Goal: Communication & Community: Answer question/provide support

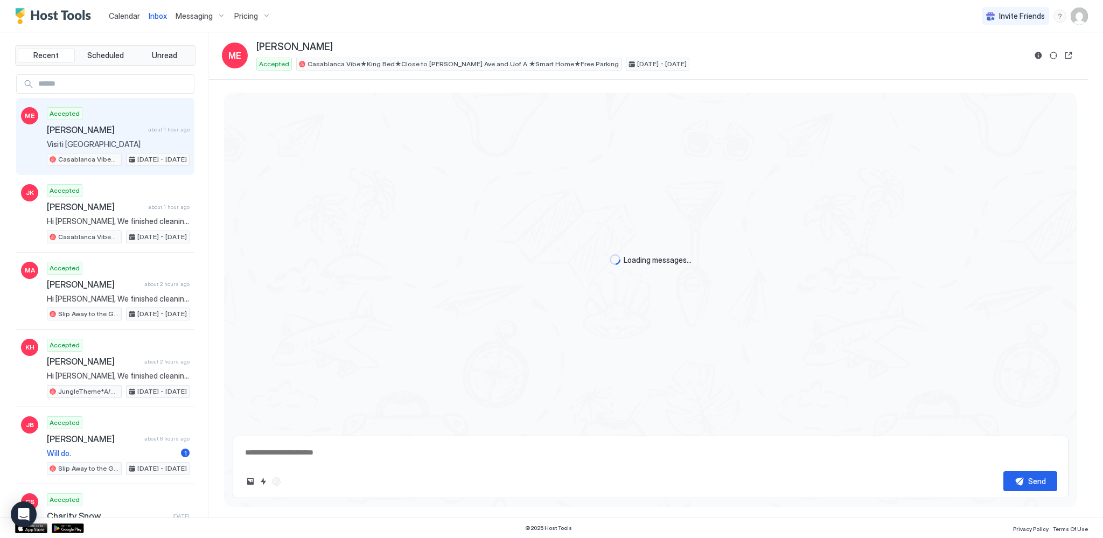
type textarea "*"
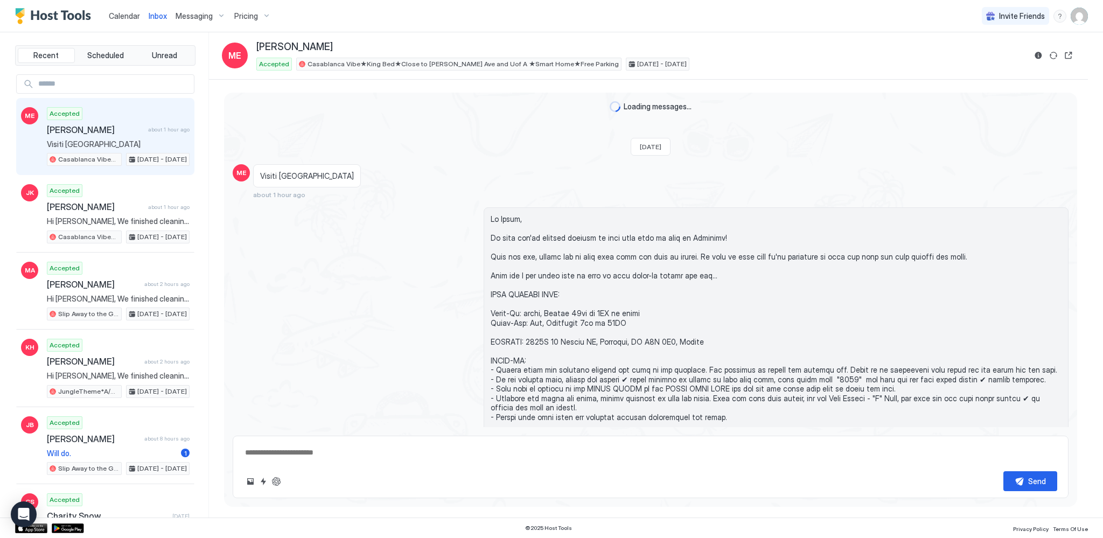
scroll to position [436, 0]
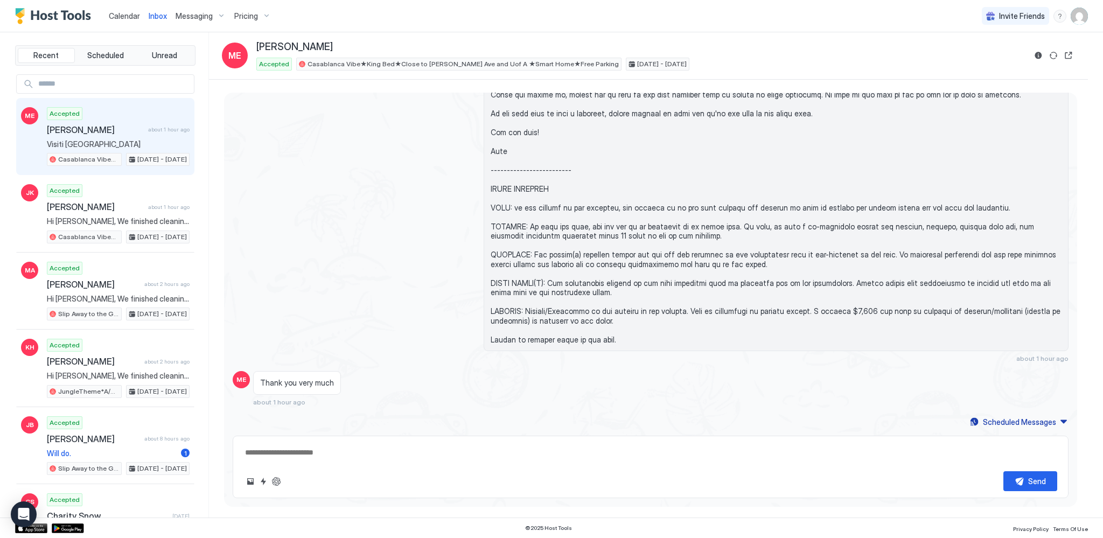
click at [187, 19] on span "Messaging" at bounding box center [194, 16] width 37 height 10
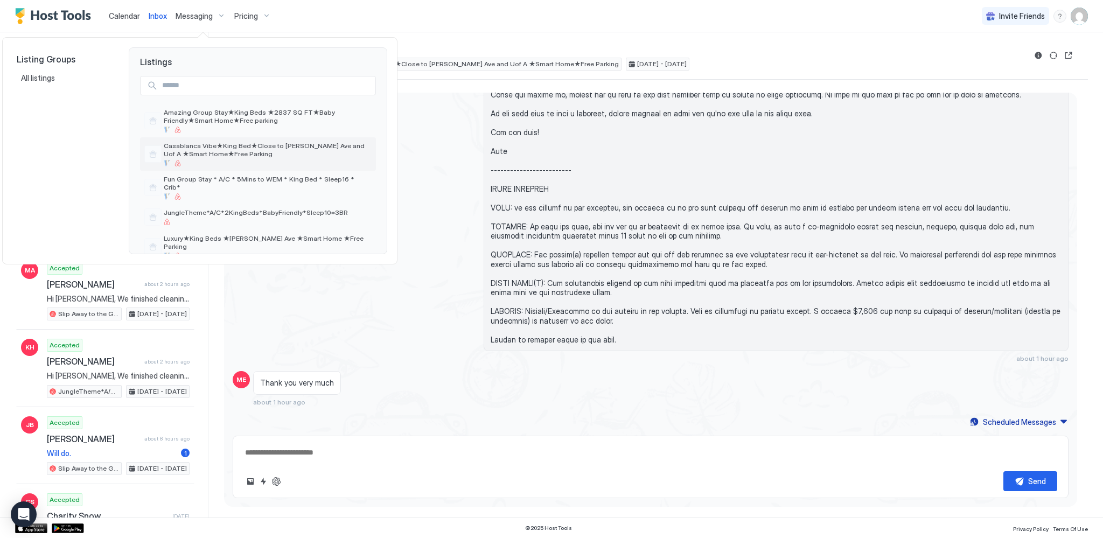
click at [211, 154] on span "Casablanca Vibe★King Bed★Close to [PERSON_NAME] Ave and Uof A ★Smart Home★Free …" at bounding box center [268, 150] width 208 height 16
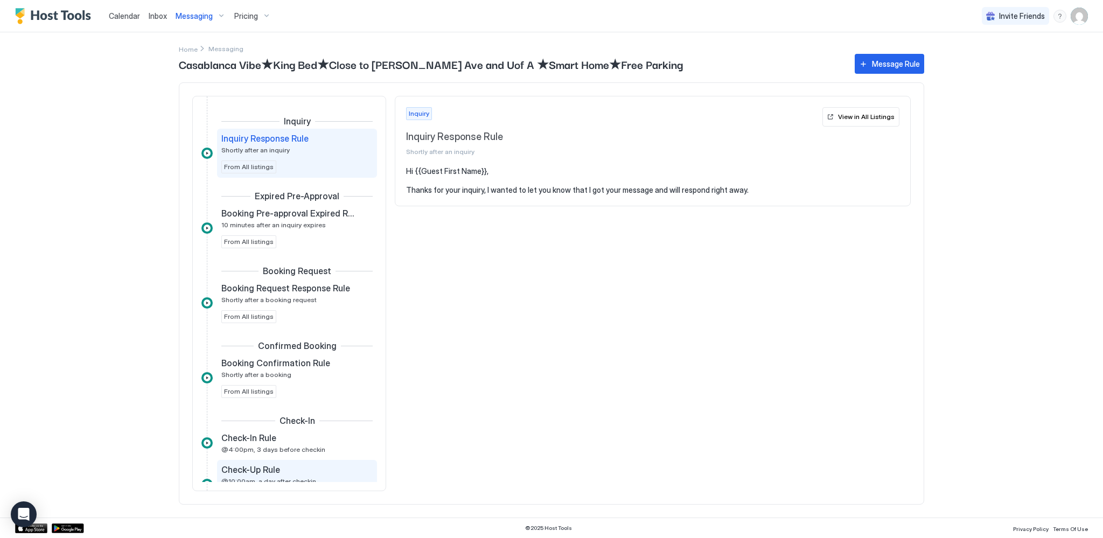
scroll to position [54, 0]
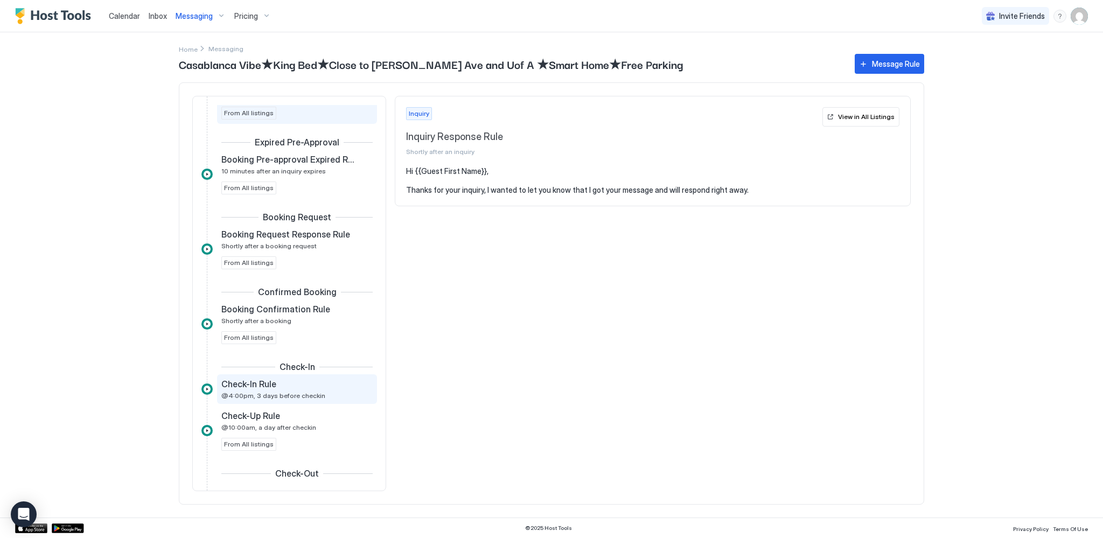
click at [289, 399] on div "Check-In Rule @4:00pm, 3 days before checkin" at bounding box center [297, 389] width 160 height 30
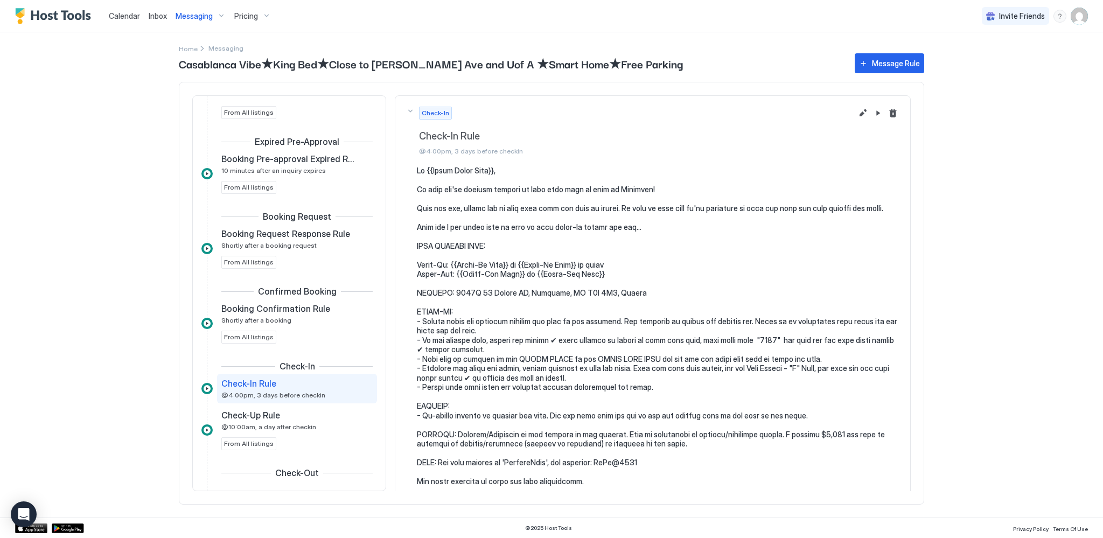
click at [193, 20] on span "Messaging" at bounding box center [194, 16] width 37 height 10
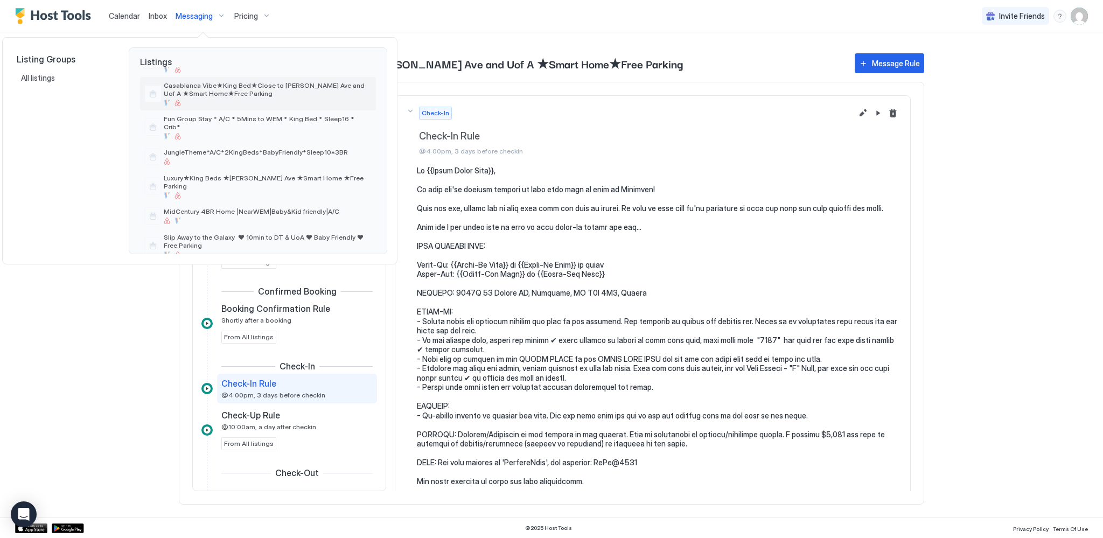
scroll to position [65, 0]
click at [214, 229] on span "Slip Away to the Galaxy ♥ 10min to DT & UoA ♥ Baby Friendly ♥ Free Parking" at bounding box center [268, 237] width 208 height 16
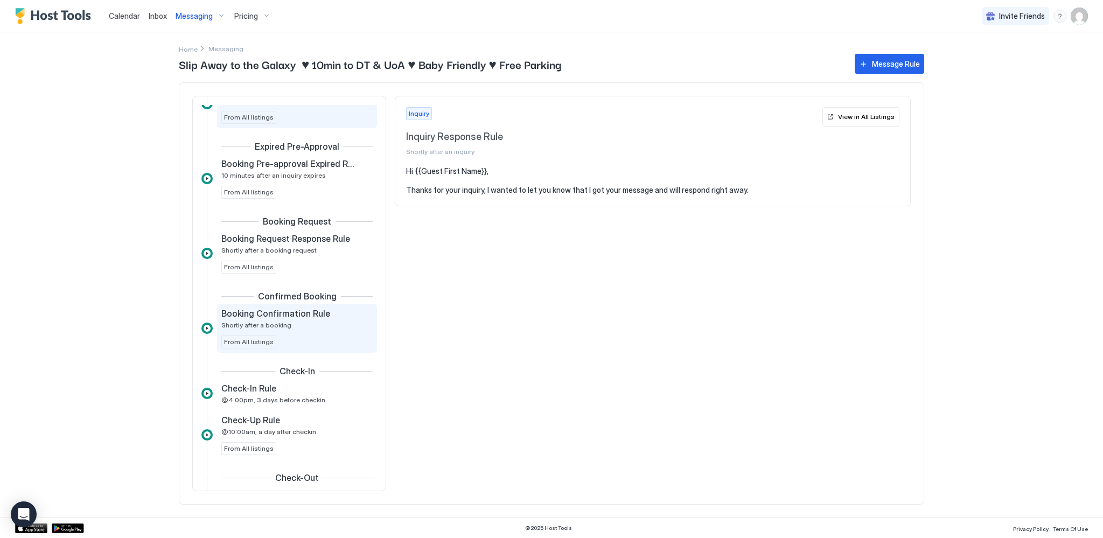
scroll to position [108, 0]
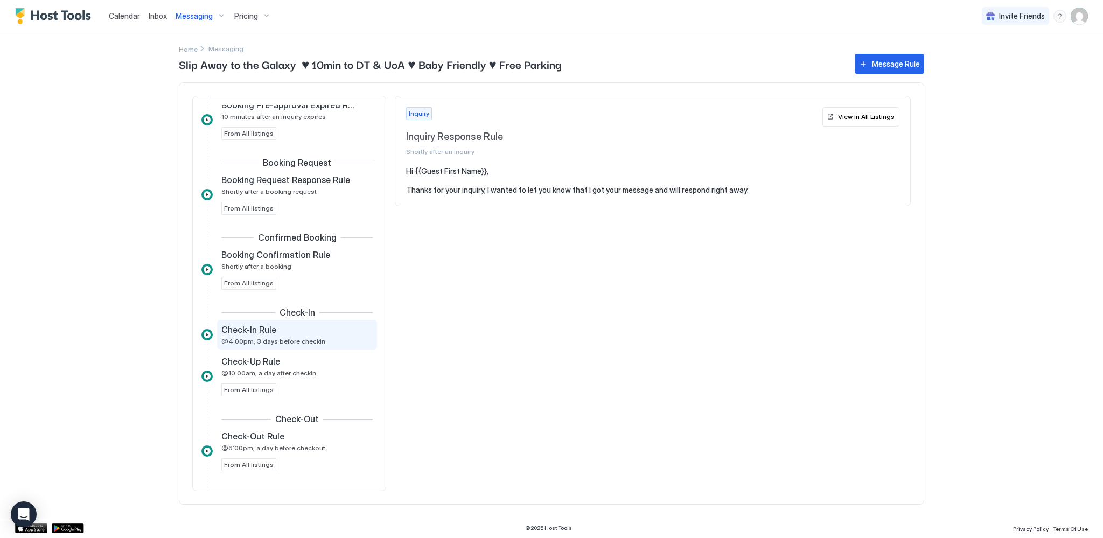
click at [283, 342] on span "@4:00pm, 3 days before checkin" at bounding box center [273, 341] width 104 height 8
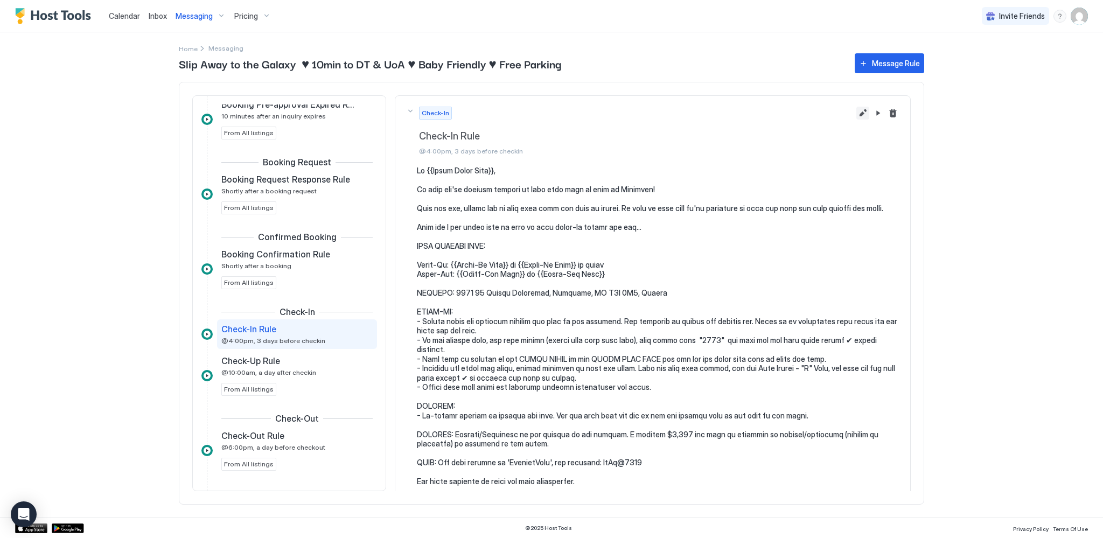
click at [856, 111] on button "Edit message rule" at bounding box center [862, 113] width 13 height 13
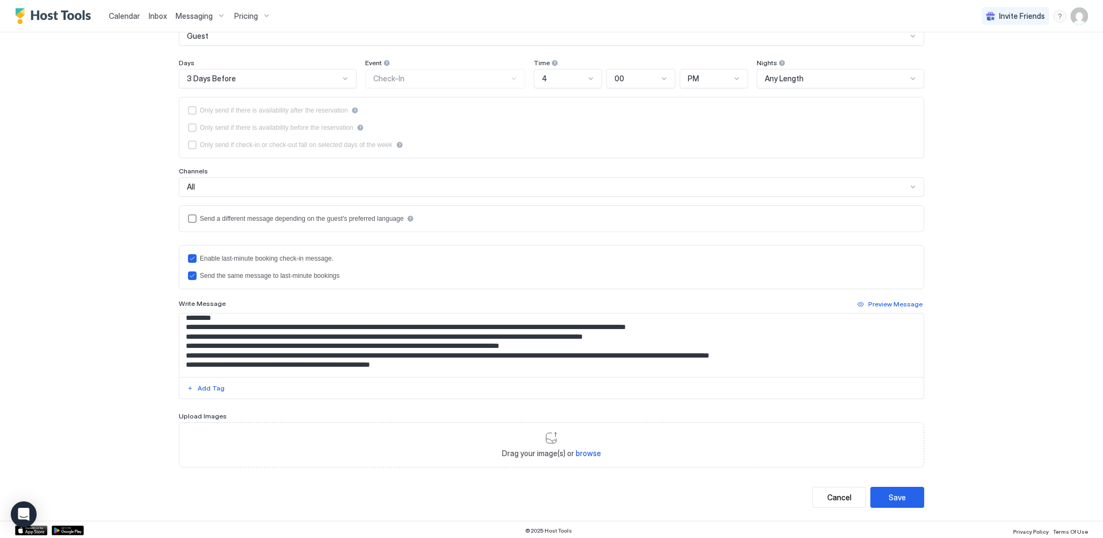
scroll to position [163, 0]
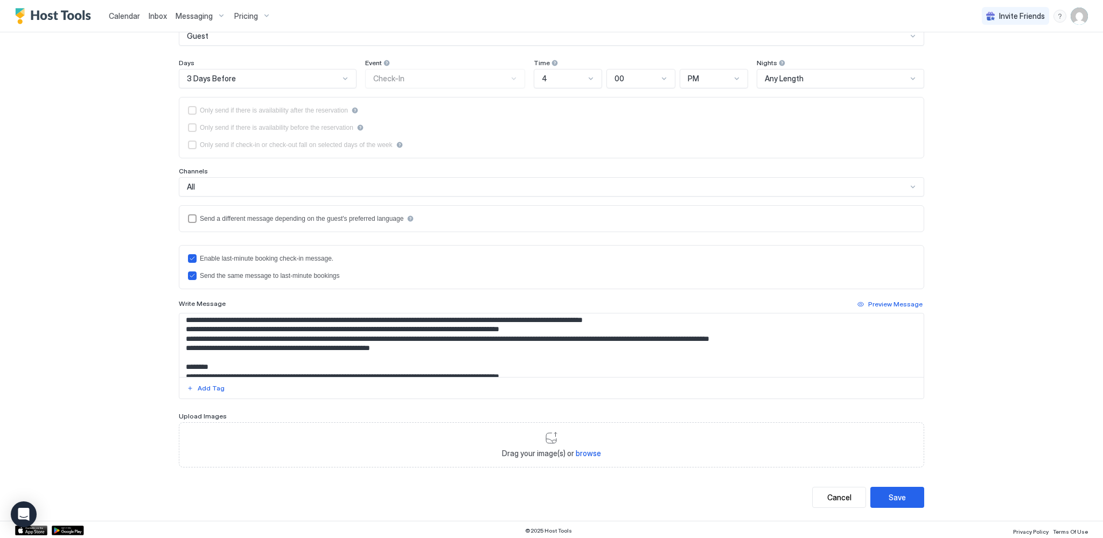
click at [471, 319] on textarea "Input Field" at bounding box center [551, 345] width 744 height 64
type textarea "**********"
click at [900, 496] on div "Save" at bounding box center [897, 497] width 17 height 11
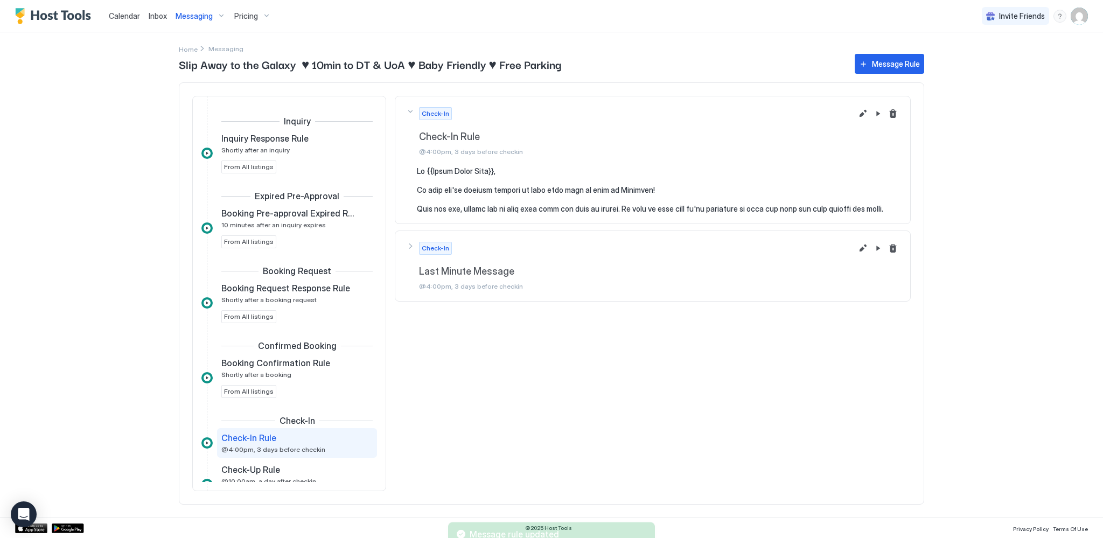
scroll to position [149, 0]
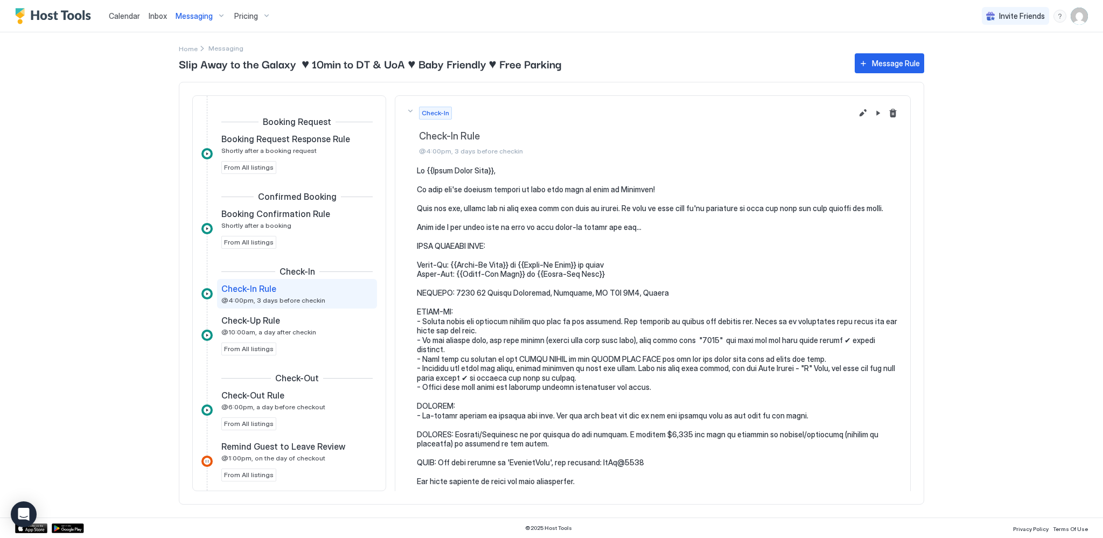
click at [106, 23] on div "Calendar" at bounding box center [124, 16] width 40 height 20
click at [122, 18] on span "Calendar" at bounding box center [124, 15] width 31 height 9
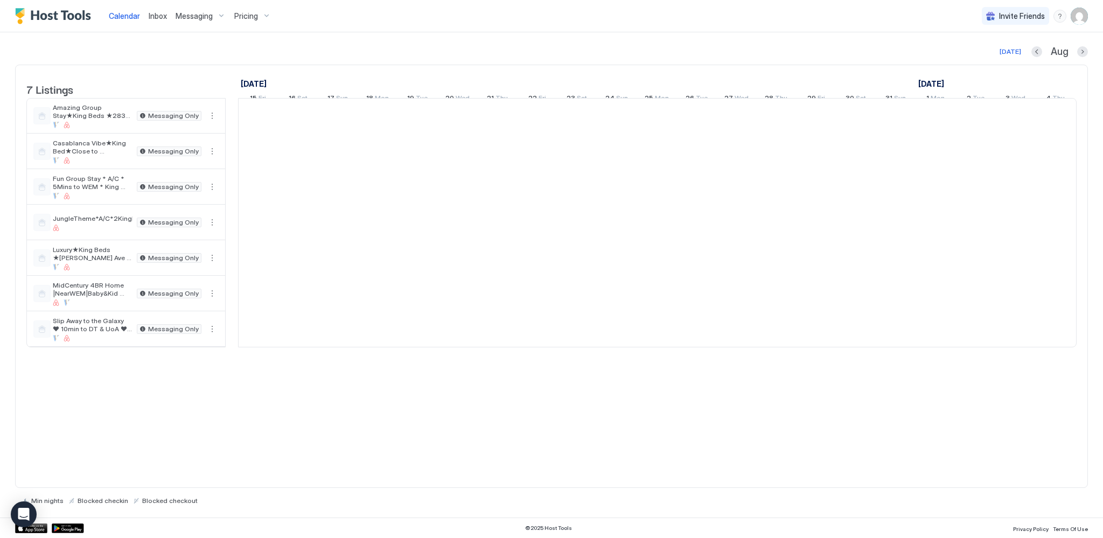
scroll to position [0, 598]
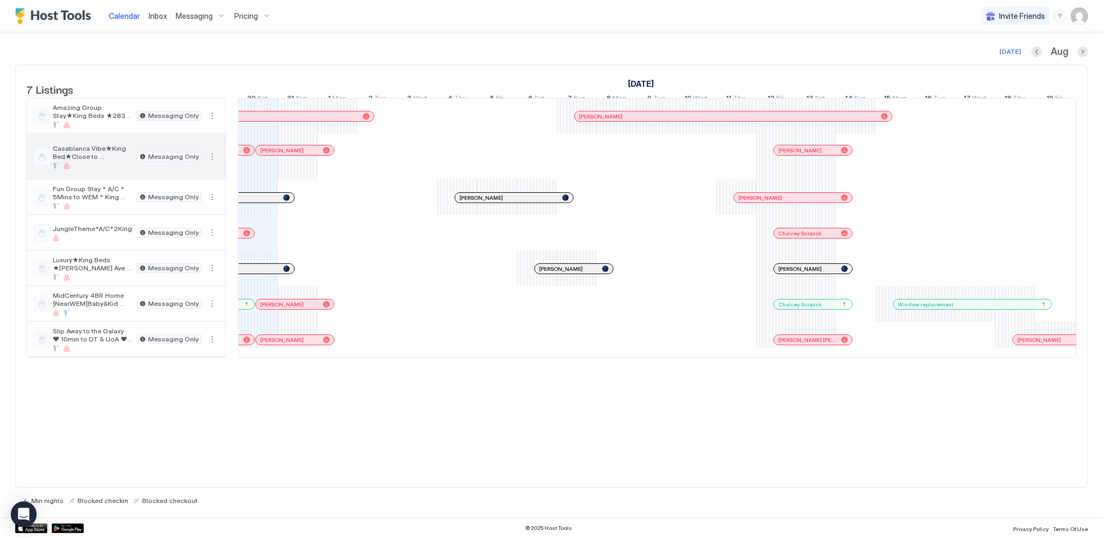
click at [87, 154] on span "Casablanca Vibe★King Bed★Close to [PERSON_NAME] Ave and Uof A ★Smart Home★Free …" at bounding box center [93, 152] width 80 height 16
click at [300, 155] on div at bounding box center [301, 150] width 9 height 9
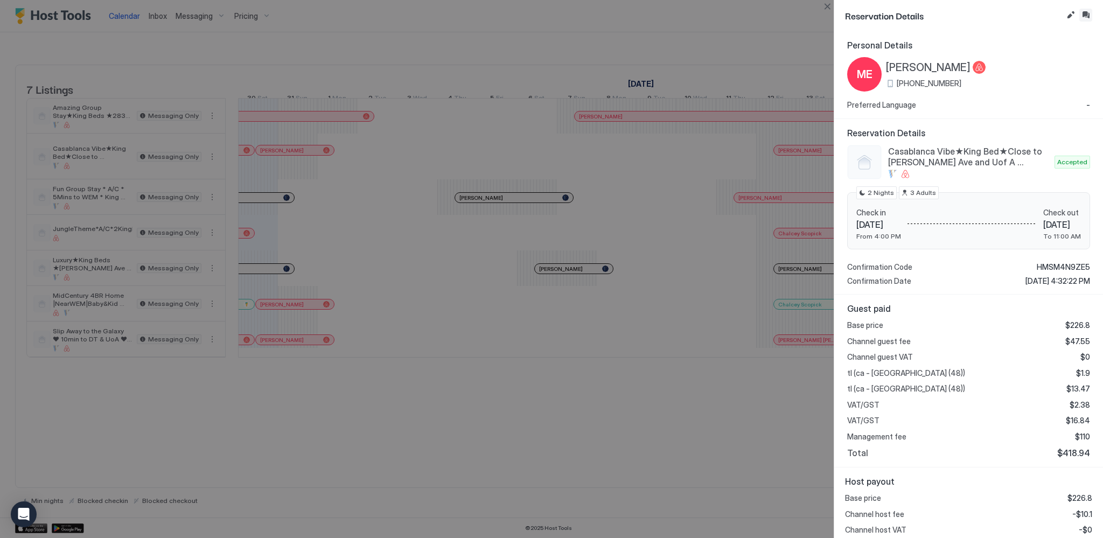
click at [1083, 17] on button "Inbox" at bounding box center [1085, 15] width 13 height 13
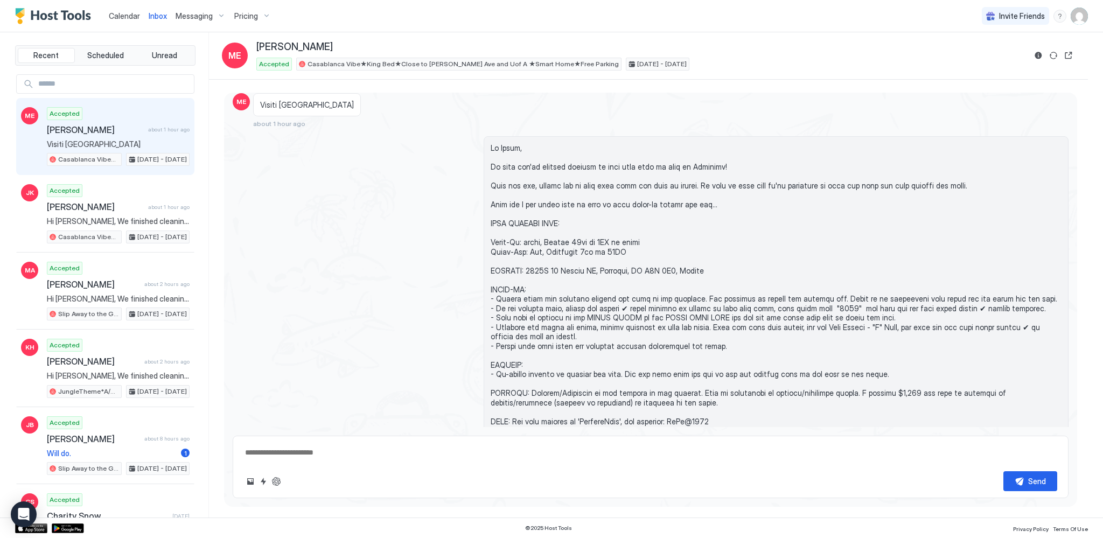
scroll to position [54, 0]
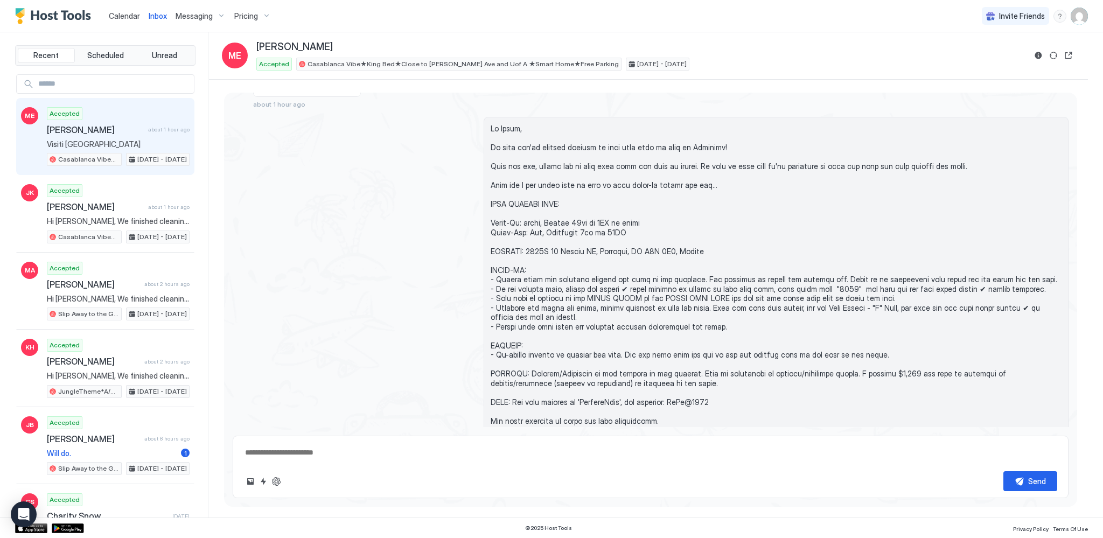
type textarea "*"
click at [126, 17] on span "Calendar" at bounding box center [124, 15] width 31 height 9
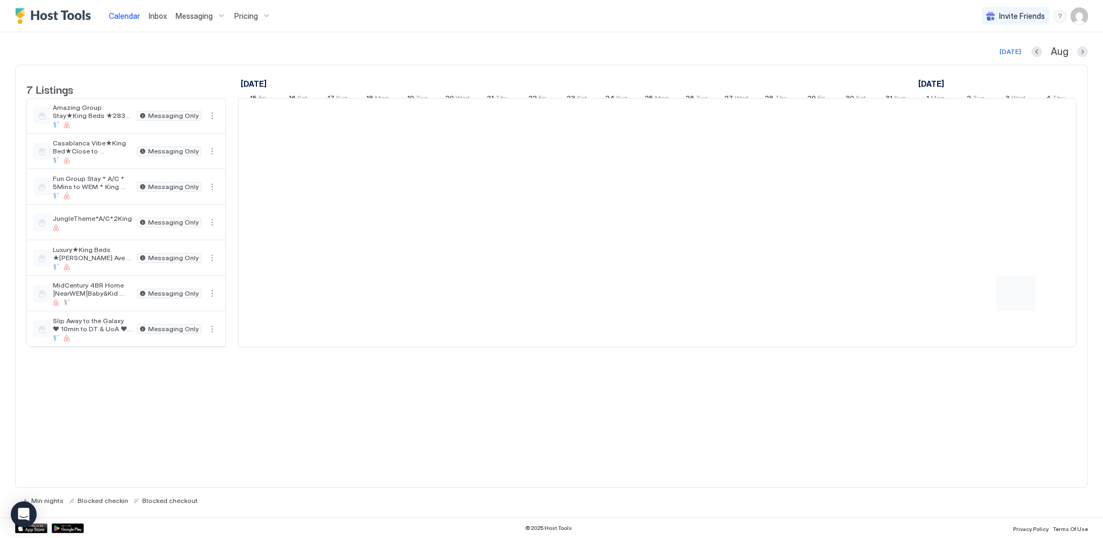
scroll to position [0, 598]
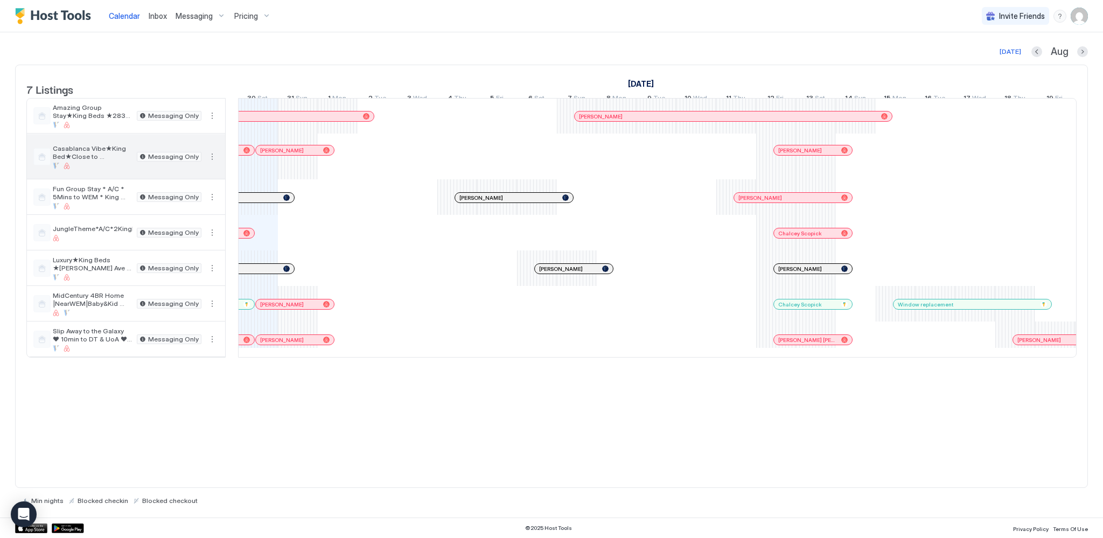
click at [95, 160] on span "Casablanca Vibe★King Bed★Close to [PERSON_NAME] Ave and Uof A ★Smart Home★Free …" at bounding box center [93, 152] width 80 height 16
click at [208, 10] on div "Messaging" at bounding box center [200, 16] width 59 height 18
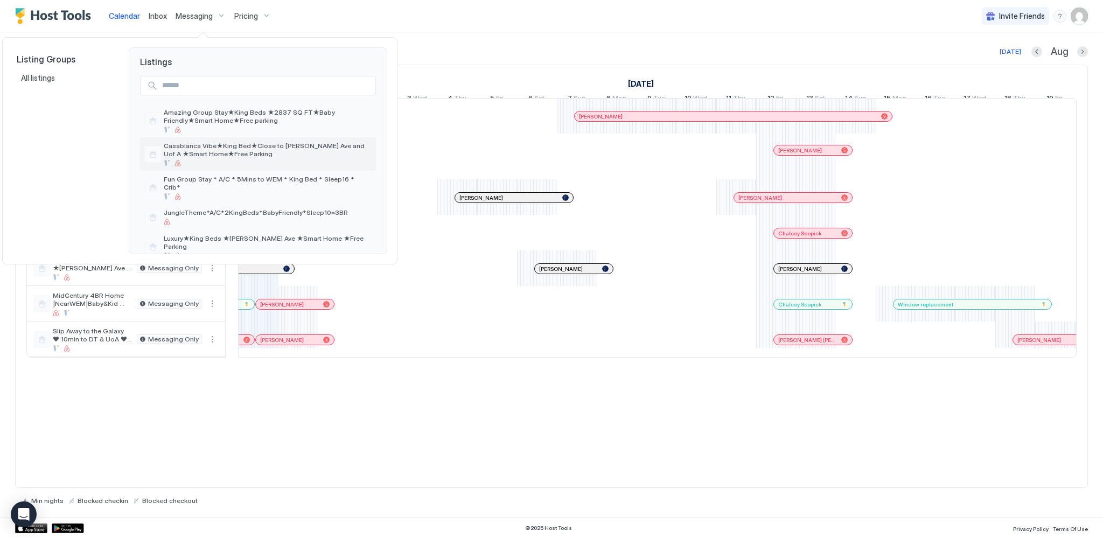
click at [206, 153] on span "Casablanca Vibe★King Bed★Close to [PERSON_NAME] Ave and Uof A ★Smart Home★Free …" at bounding box center [268, 150] width 208 height 16
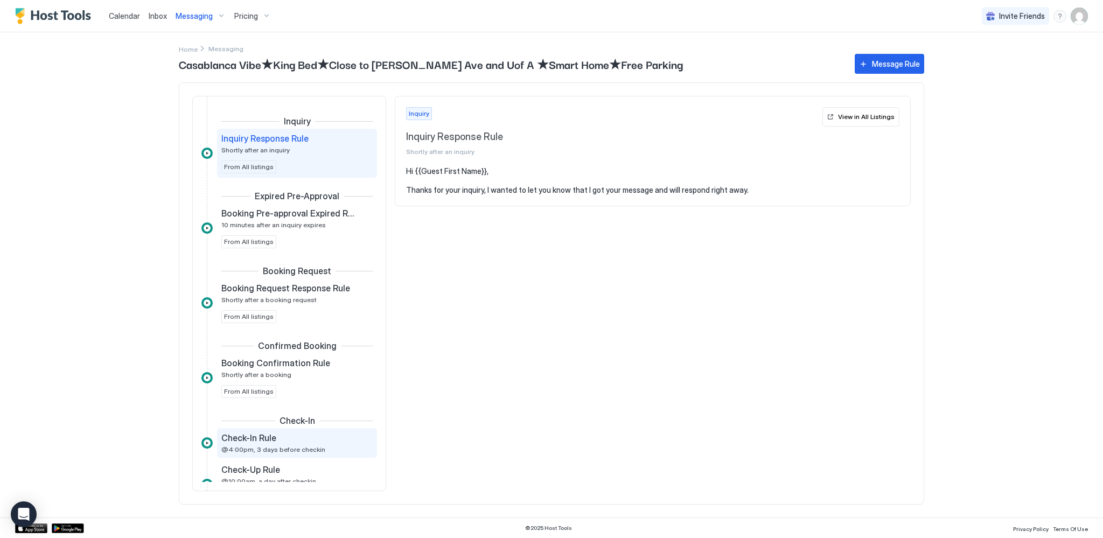
click at [285, 435] on div "Check-In Rule" at bounding box center [289, 437] width 136 height 11
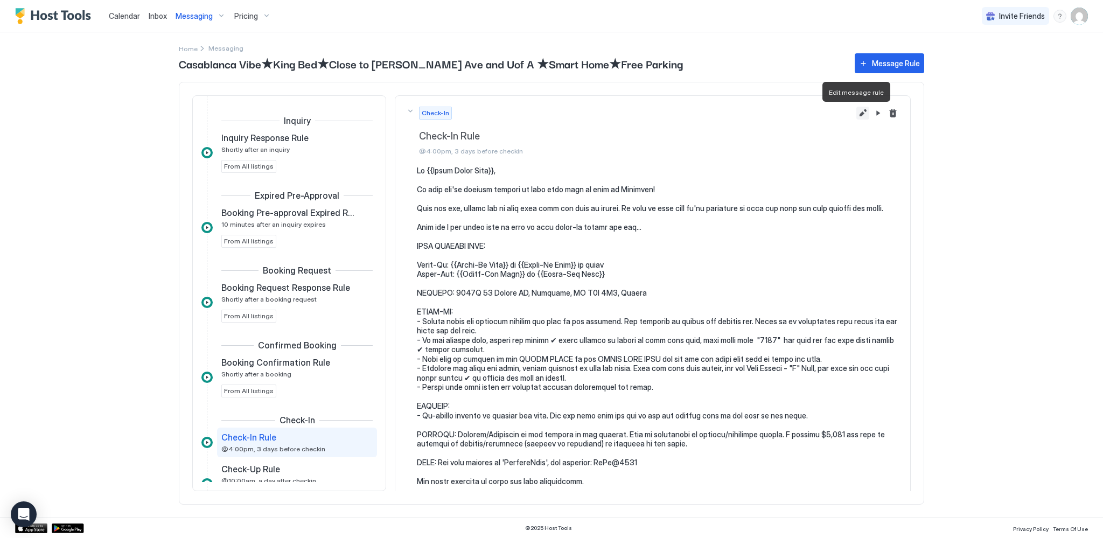
click at [856, 115] on button "Edit message rule" at bounding box center [862, 113] width 13 height 13
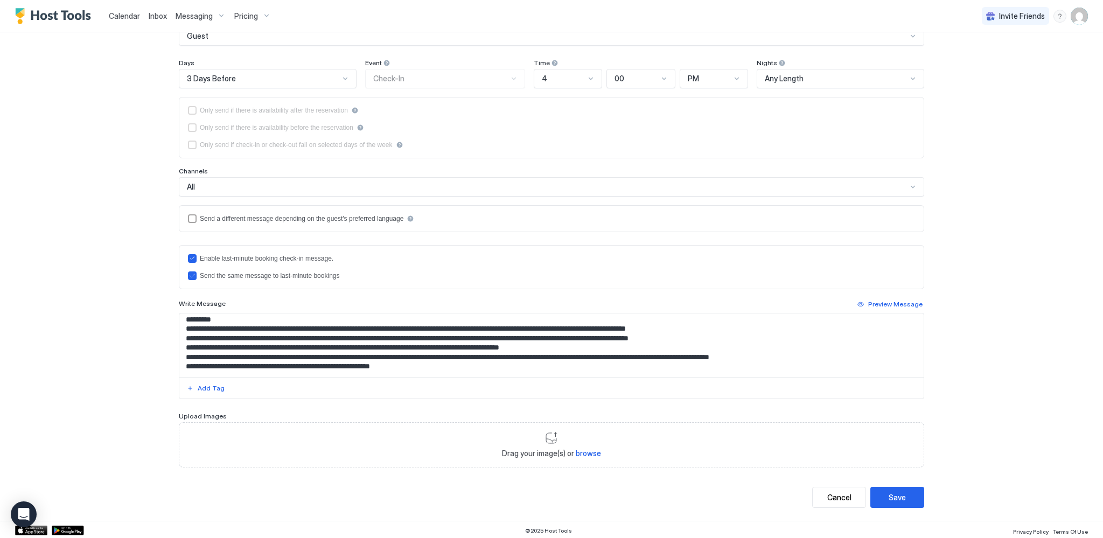
scroll to position [163, 0]
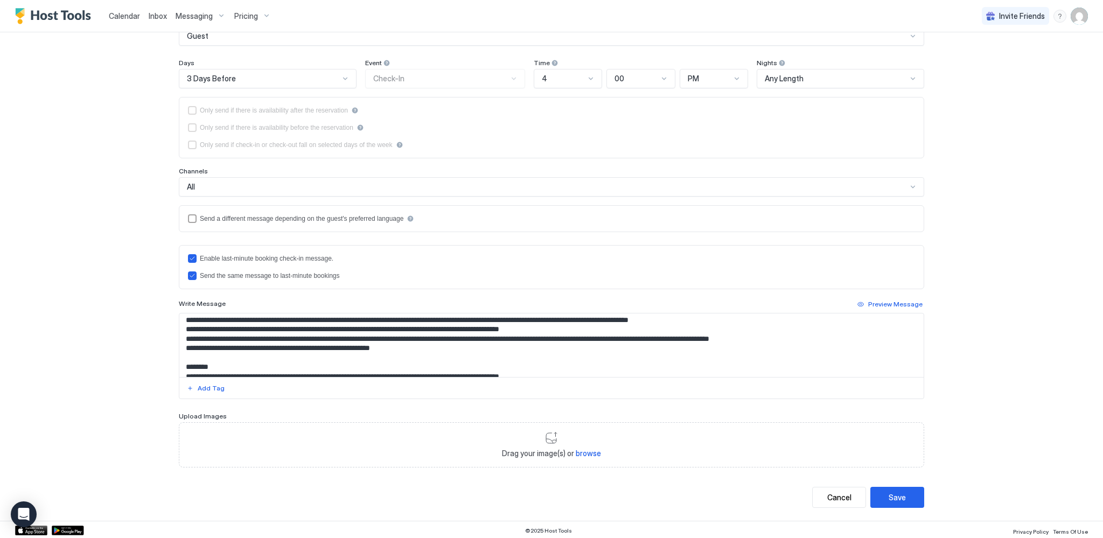
click at [529, 320] on textarea "Input Field" at bounding box center [551, 345] width 744 height 64
click at [892, 492] on div "Save" at bounding box center [897, 497] width 17 height 11
type textarea "**********"
click at [908, 493] on button "Save" at bounding box center [897, 497] width 54 height 21
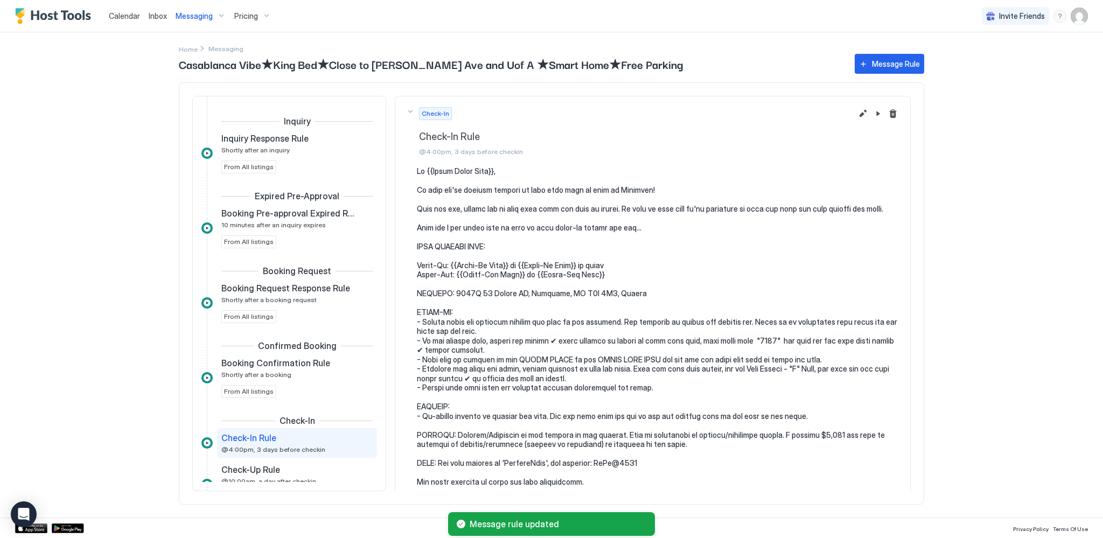
scroll to position [149, 0]
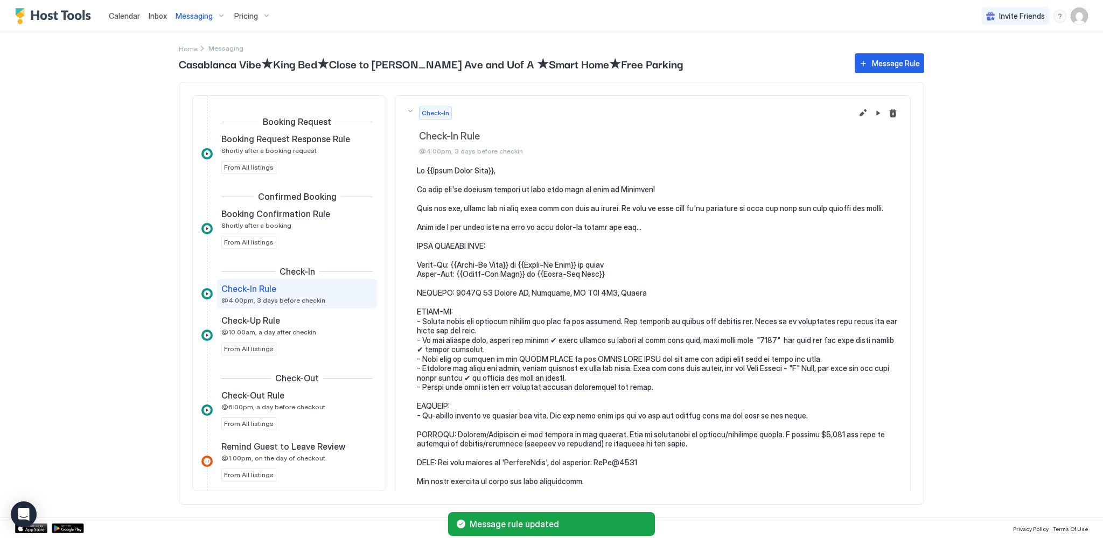
click at [133, 14] on span "Calendar" at bounding box center [124, 15] width 31 height 9
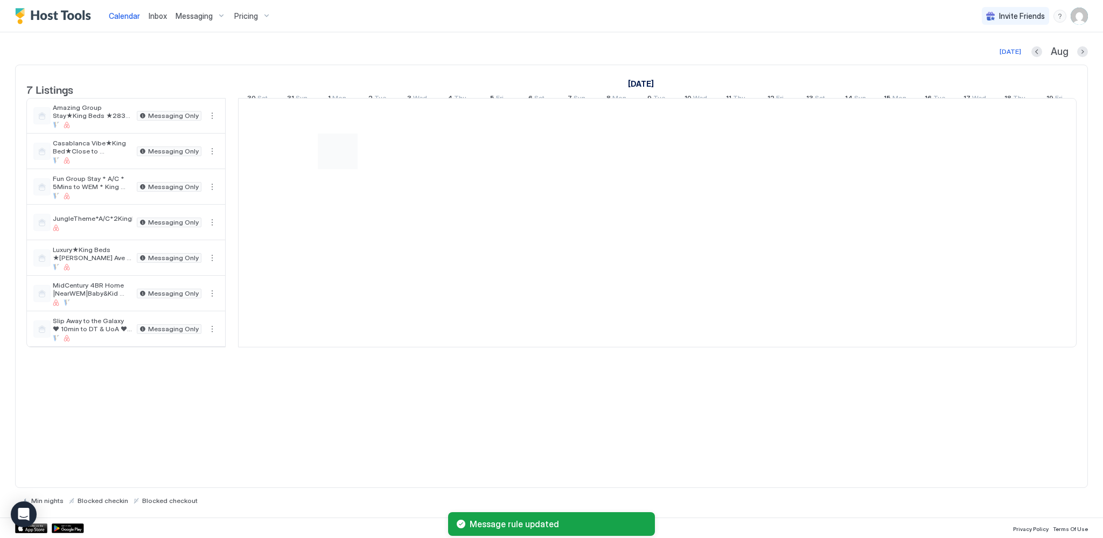
scroll to position [0, 598]
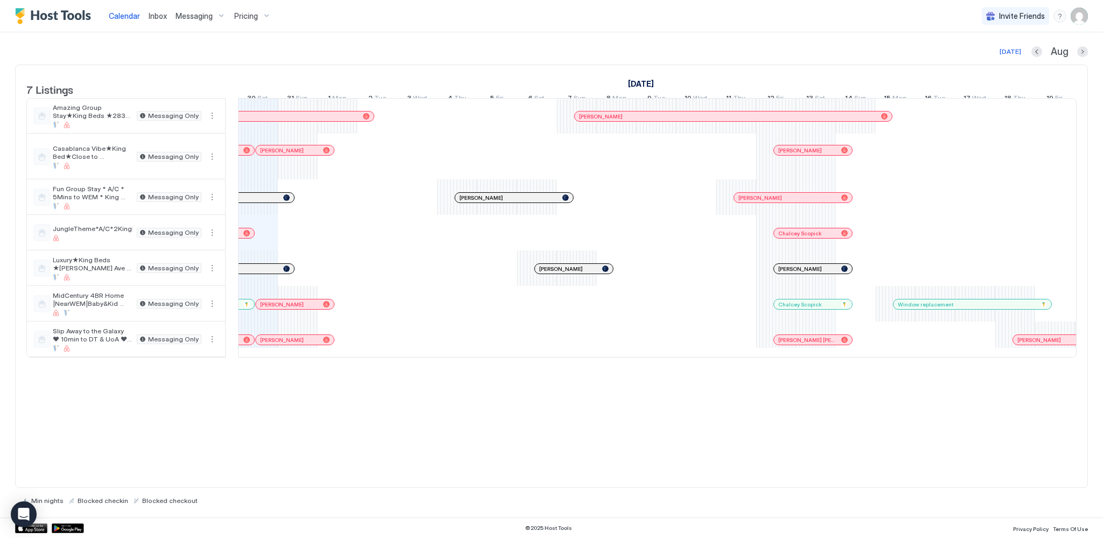
click at [303, 309] on div "[PERSON_NAME]" at bounding box center [295, 304] width 78 height 10
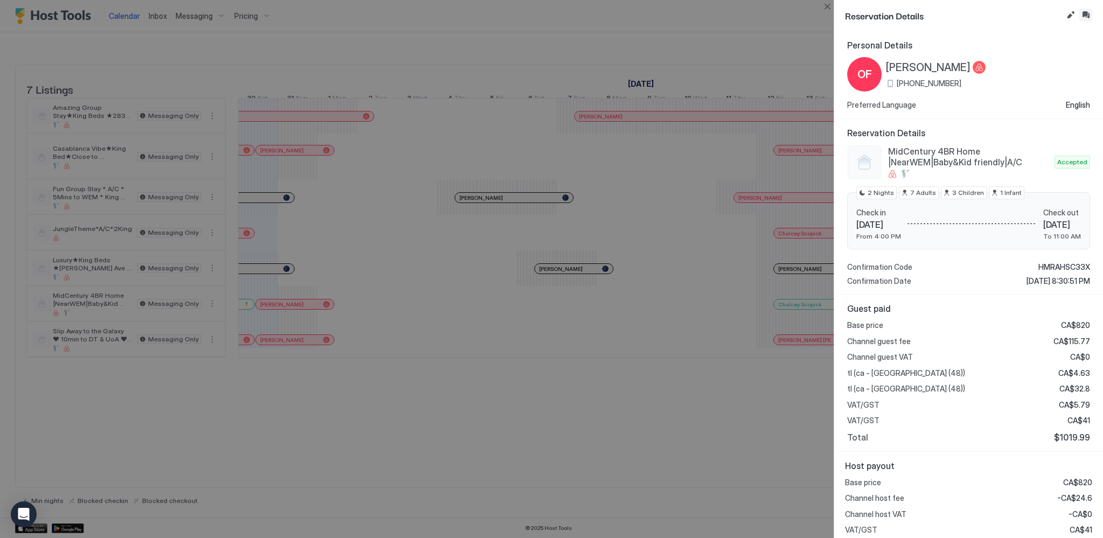
click at [1088, 15] on button "Inbox" at bounding box center [1085, 15] width 13 height 13
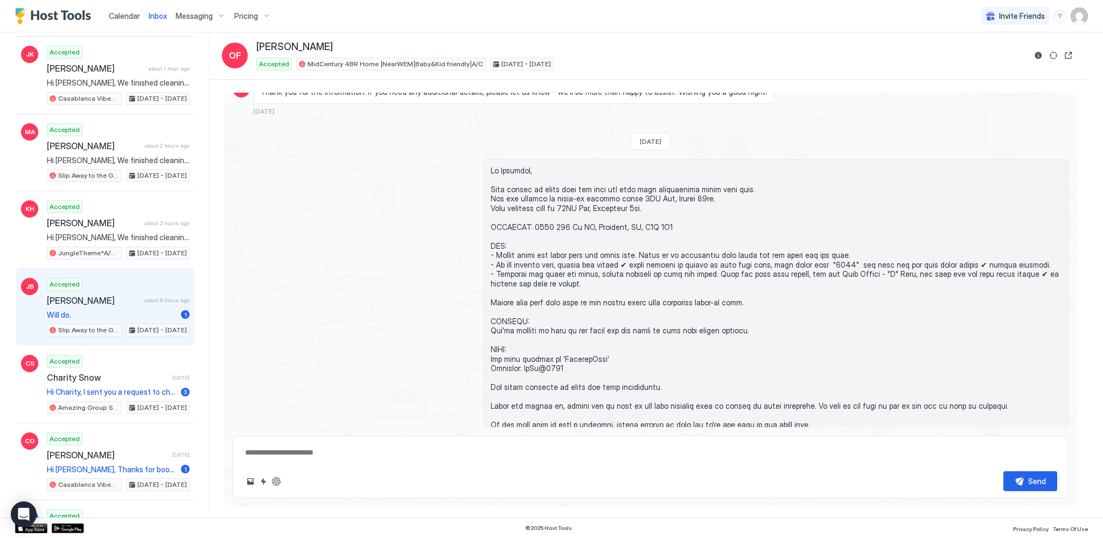
scroll to position [163, 0]
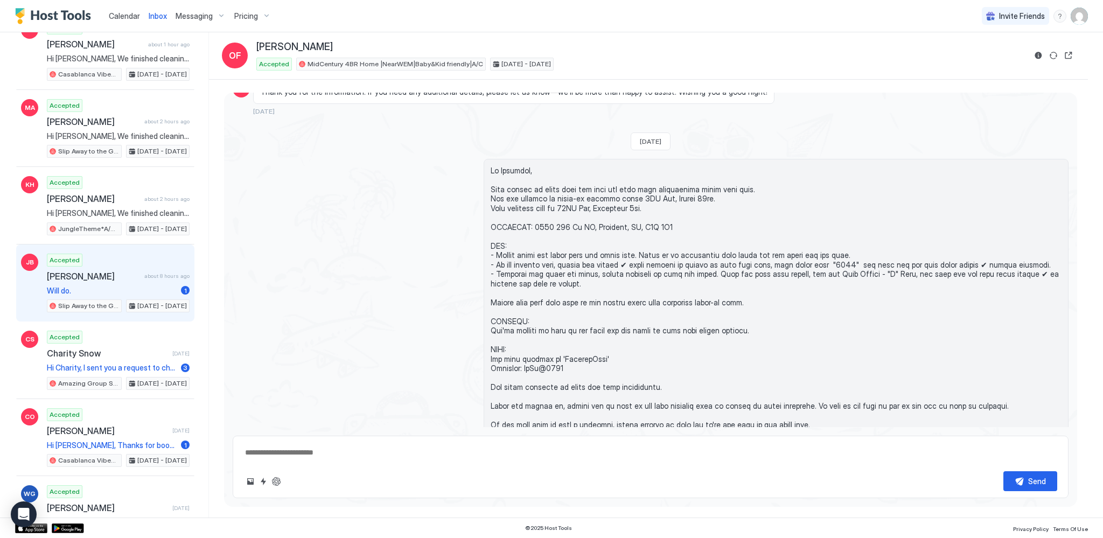
click at [92, 275] on span "[PERSON_NAME]" at bounding box center [93, 276] width 93 height 11
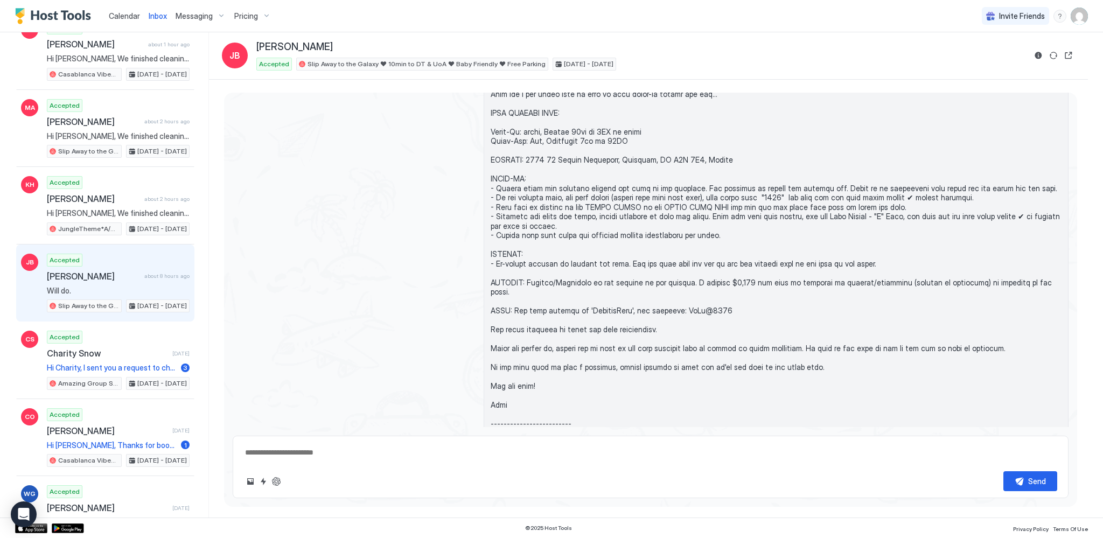
scroll to position [140, 0]
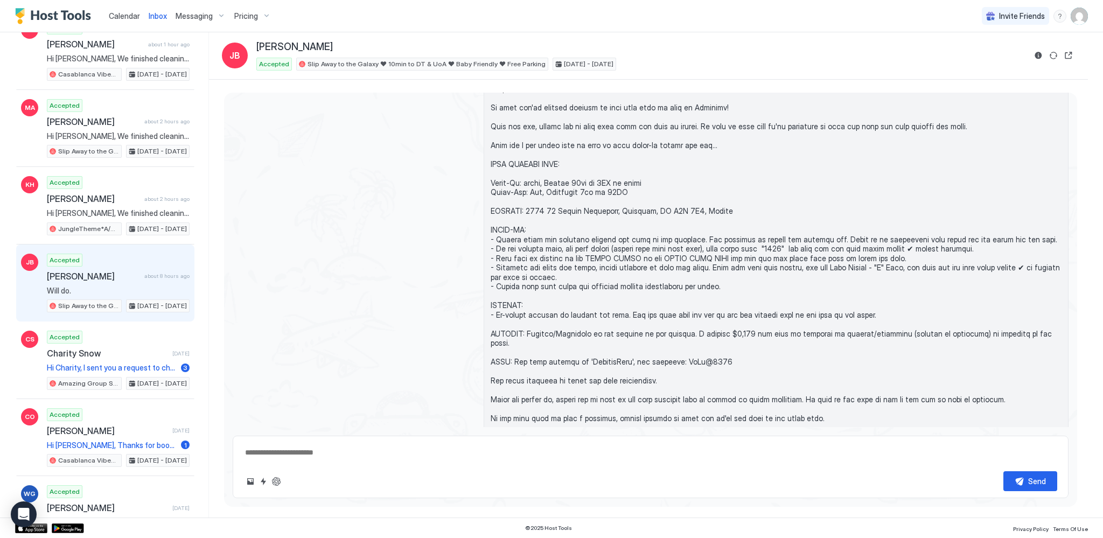
type textarea "*"
click at [118, 18] on span "Calendar" at bounding box center [124, 15] width 31 height 9
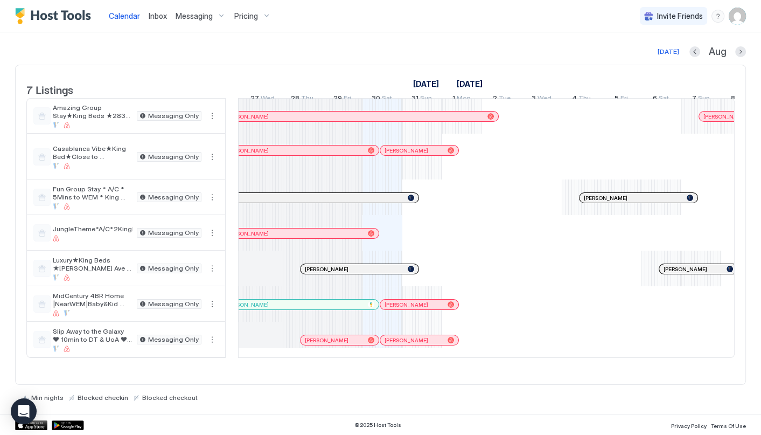
click at [185, 428] on div "© 2025 Host Tools Privacy Policy Terms Of Use" at bounding box center [380, 424] width 761 height 20
